Goal: Information Seeking & Learning: Learn about a topic

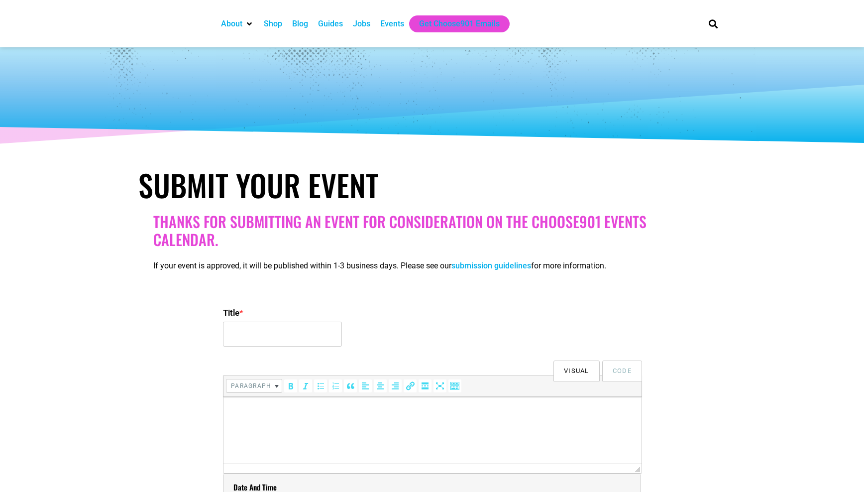
select select
click at [152, 16] on img at bounding box center [156, 23] width 37 height 37
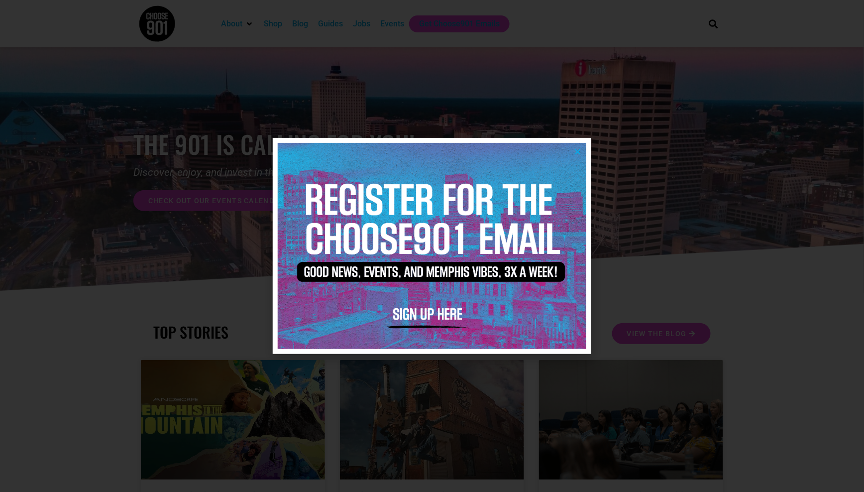
click at [574, 151] on icon "Close" at bounding box center [577, 151] width 7 height 7
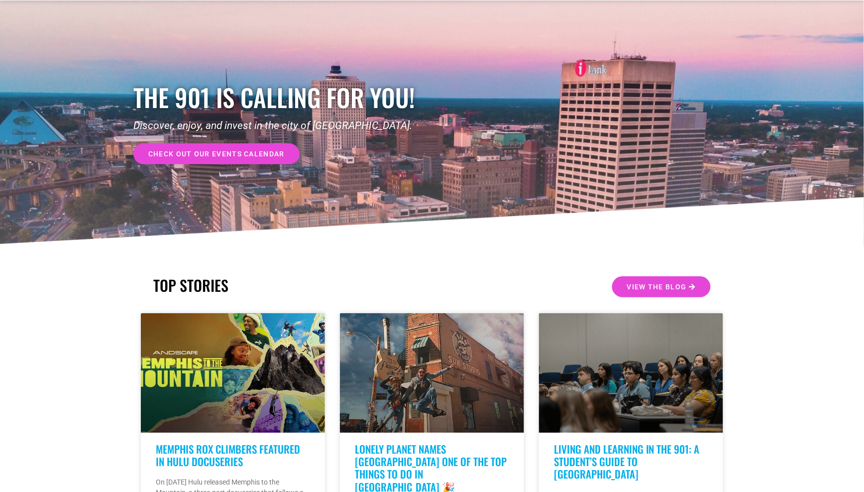
scroll to position [63, 0]
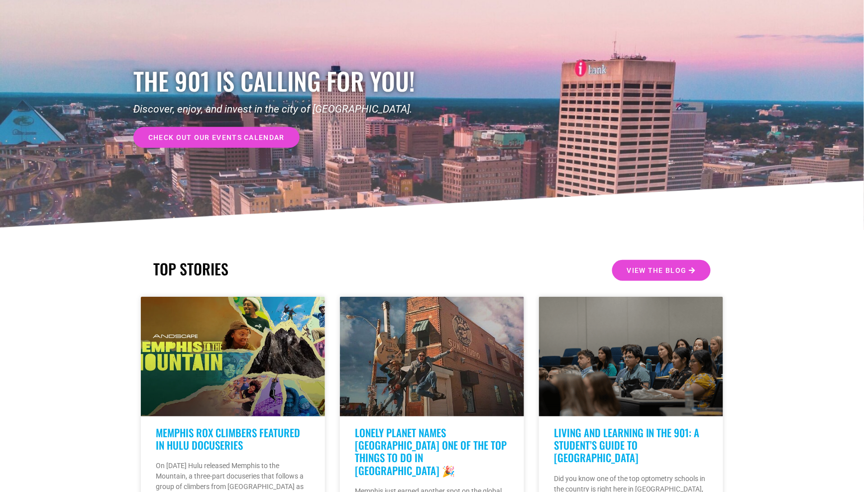
click at [231, 131] on link "check out our events calendar" at bounding box center [216, 137] width 166 height 21
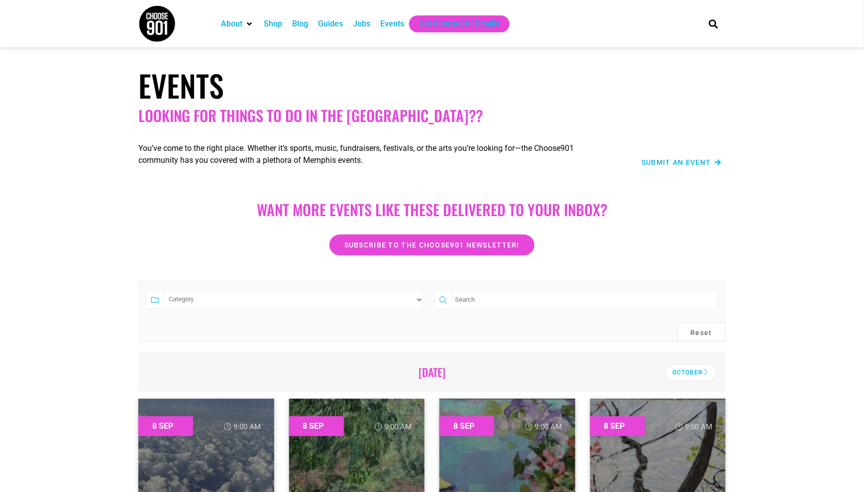
click at [707, 254] on div "Subscribe to the Choose901 newsletter!" at bounding box center [431, 244] width 567 height 21
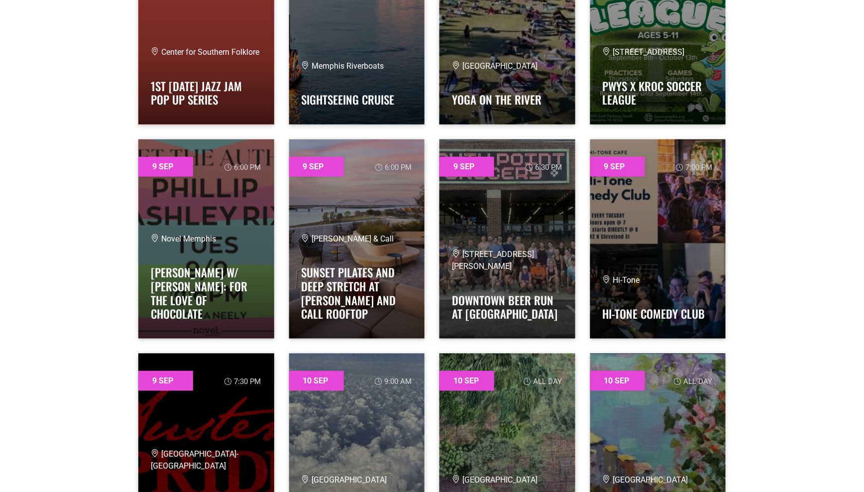
scroll to position [1543, 0]
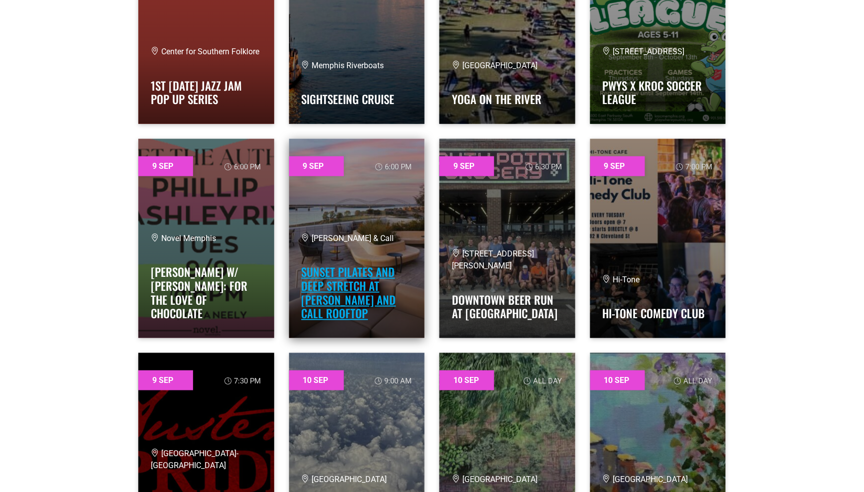
click at [360, 278] on link "Sunset Pilates and Deep Stretch at Beck and Call Rooftop" at bounding box center [349, 292] width 95 height 58
click at [331, 200] on link at bounding box center [357, 238] width 136 height 199
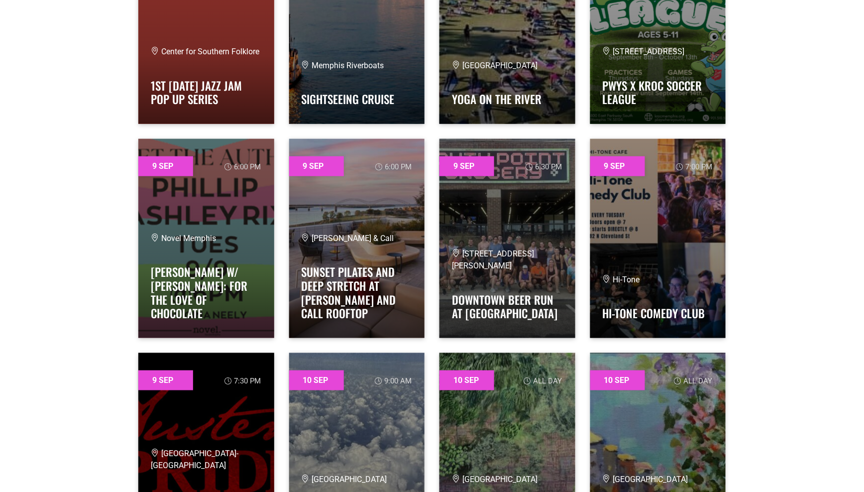
scroll to position [1551, 0]
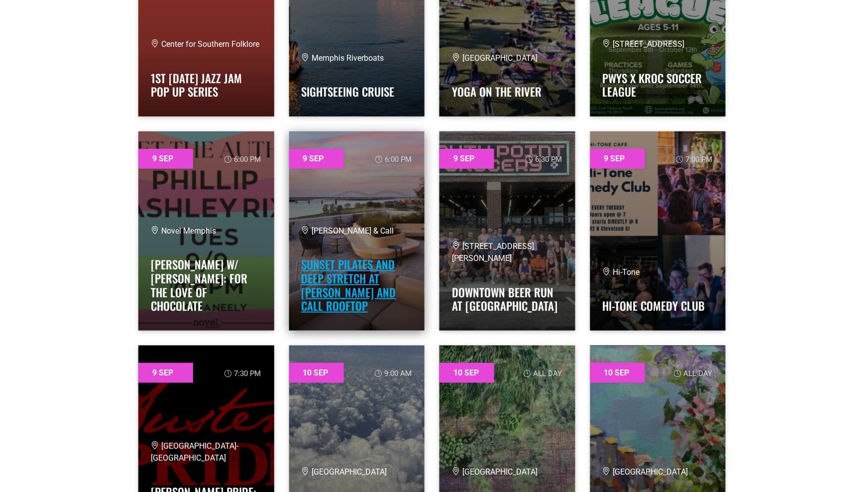
click at [361, 280] on link "Sunset Pilates and Deep Stretch at Beck and Call Rooftop" at bounding box center [349, 285] width 95 height 58
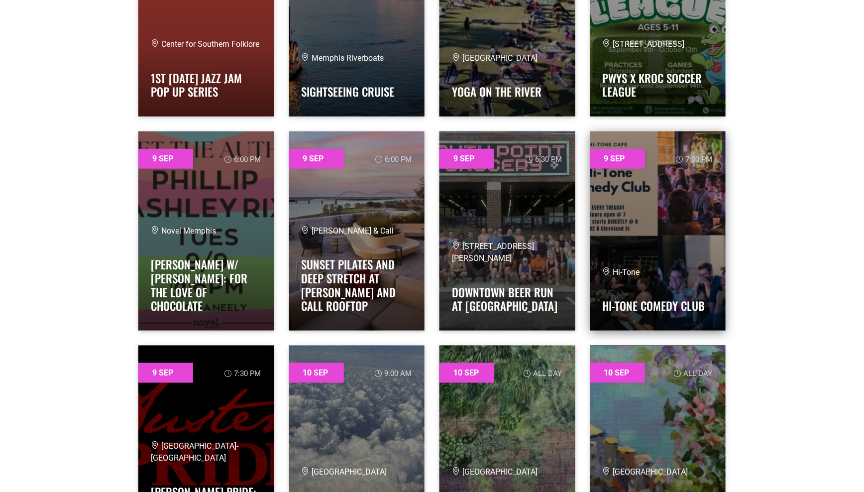
click at [705, 225] on link at bounding box center [658, 230] width 136 height 199
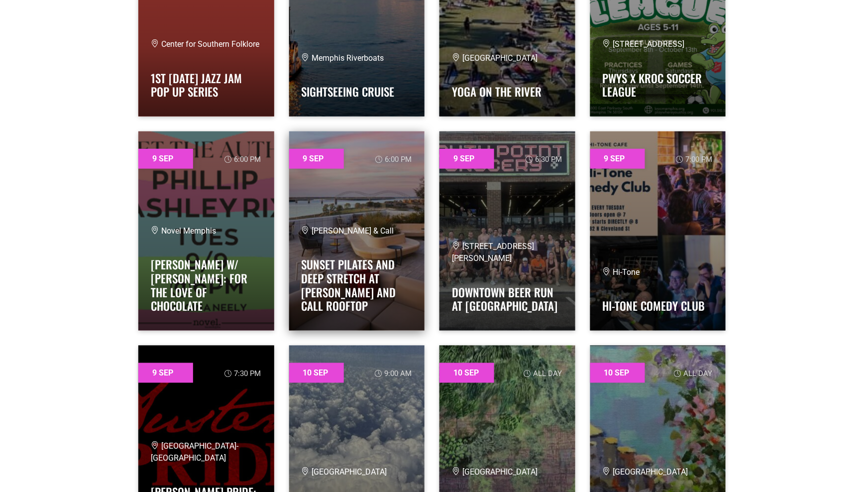
click at [332, 262] on div "Beck & Call Sunset Pilates and Deep Stretch at Beck and Call Rooftop" at bounding box center [357, 271] width 111 height 93
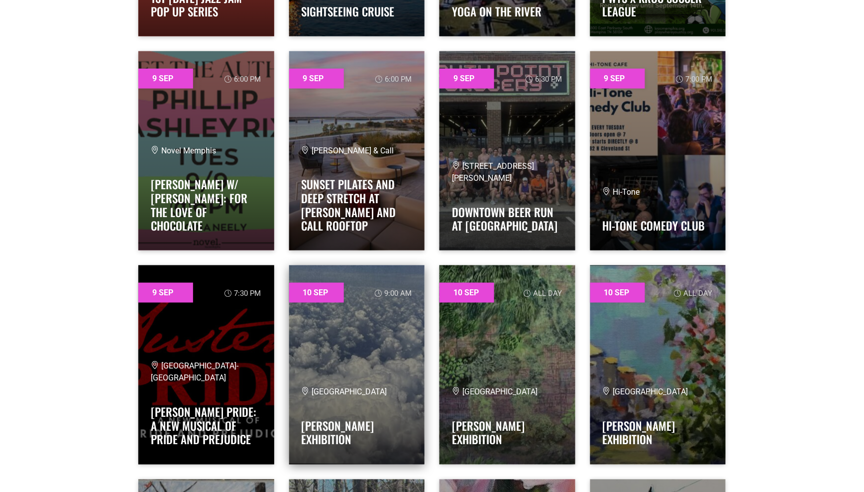
scroll to position [1588, 0]
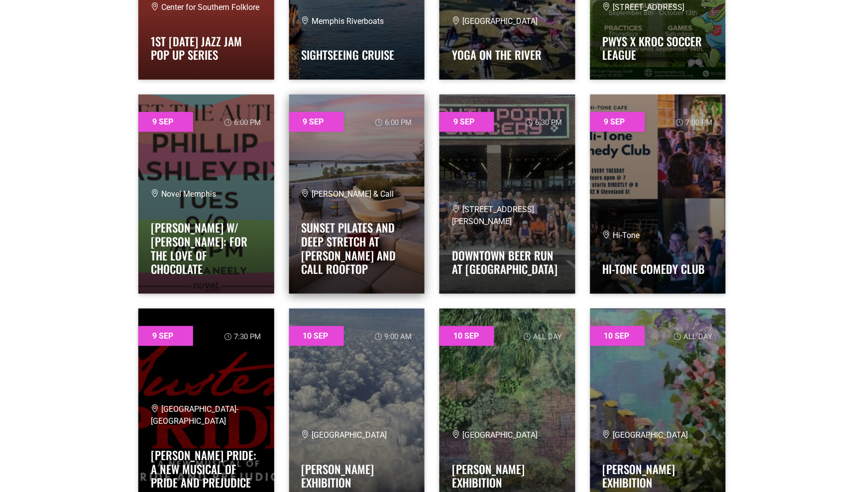
click at [377, 197] on link at bounding box center [357, 194] width 136 height 199
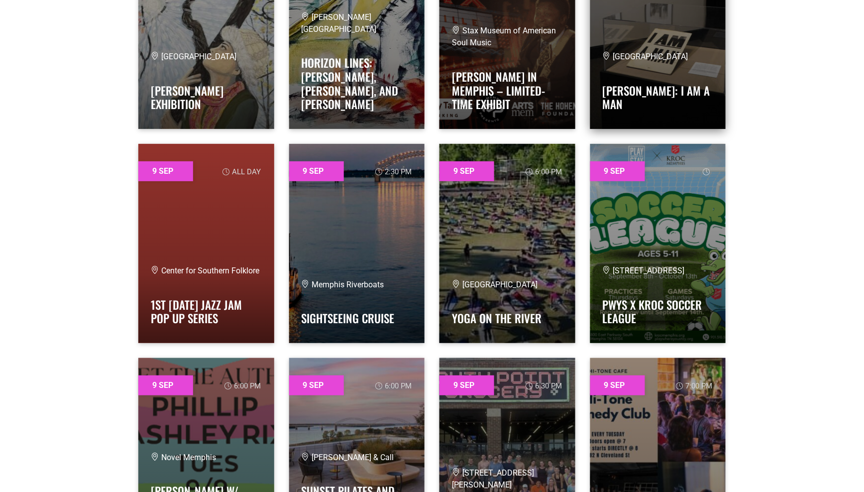
scroll to position [1357, 0]
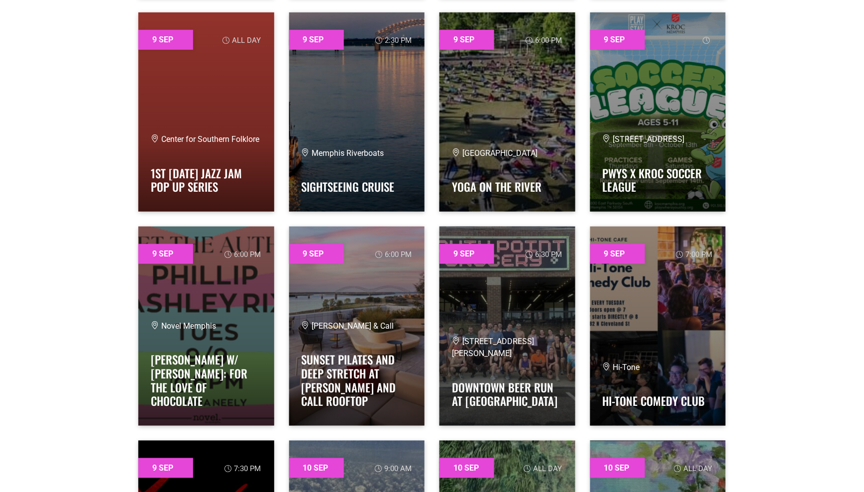
scroll to position [1458, 0]
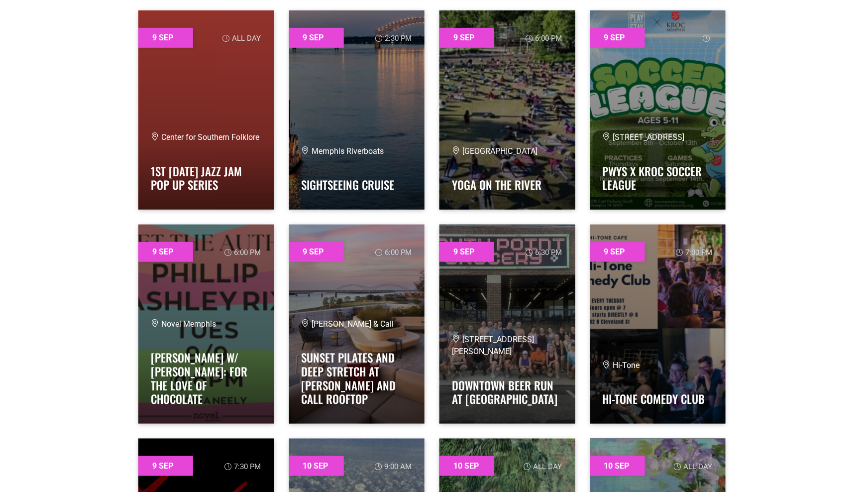
click at [428, 292] on div "9 Sep 6:00 pm Beck & Call Sunset Pilates and Deep Stretch at Beck and Call Roof…" at bounding box center [357, 324] width 151 height 214
click at [330, 328] on span "[PERSON_NAME] & Call" at bounding box center [348, 323] width 93 height 9
click at [311, 244] on link at bounding box center [357, 323] width 136 height 199
